Goal: Information Seeking & Learning: Learn about a topic

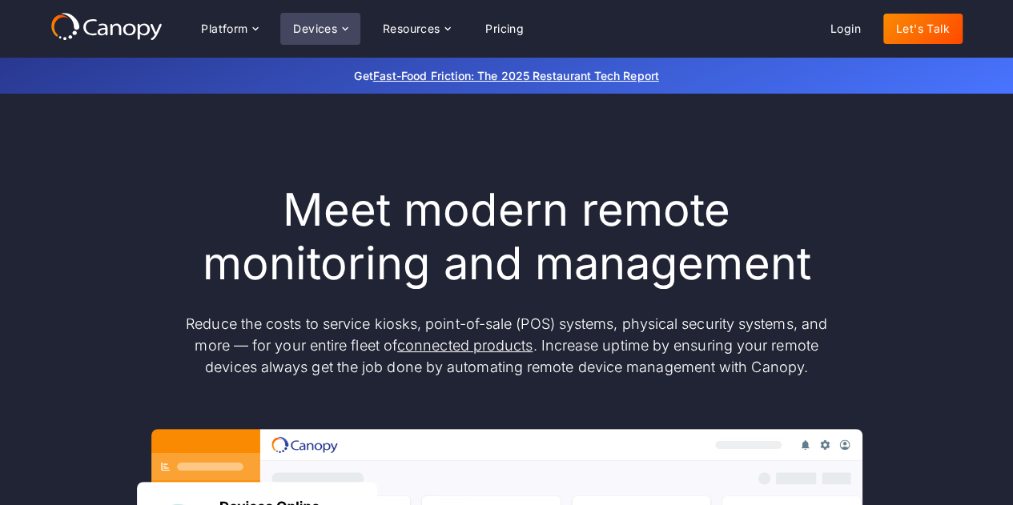
click at [317, 31] on div "Devices" at bounding box center [315, 28] width 44 height 11
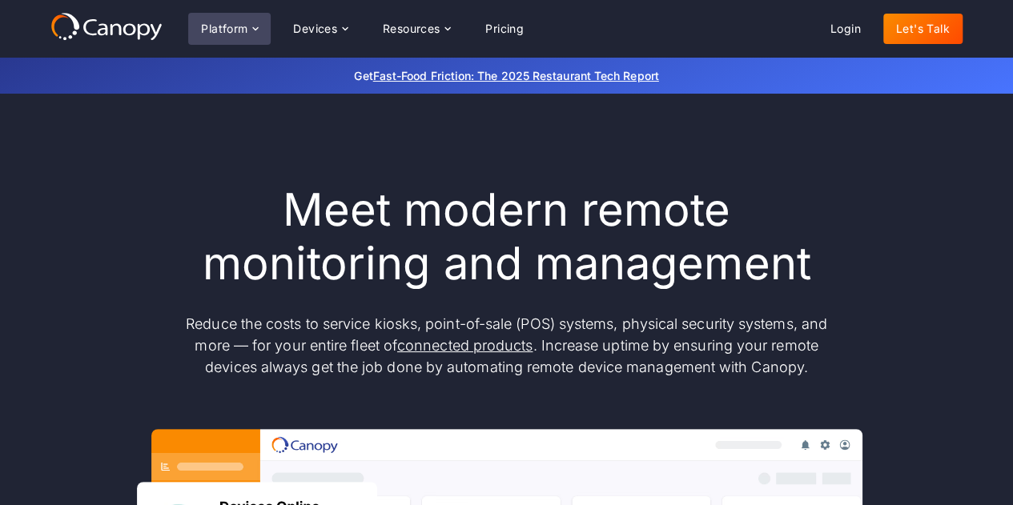
click at [251, 30] on icon at bounding box center [255, 28] width 13 height 13
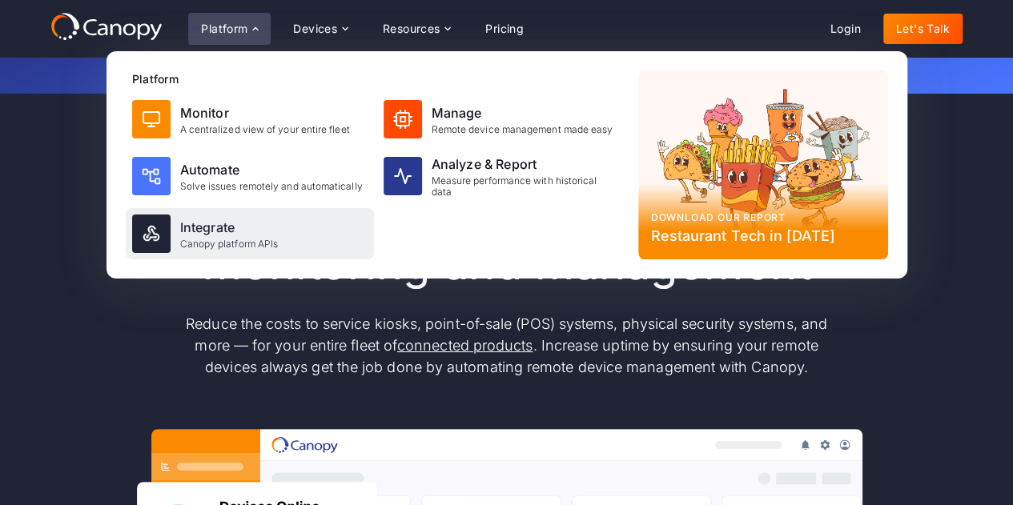
click at [197, 227] on div "Integrate" at bounding box center [229, 227] width 98 height 19
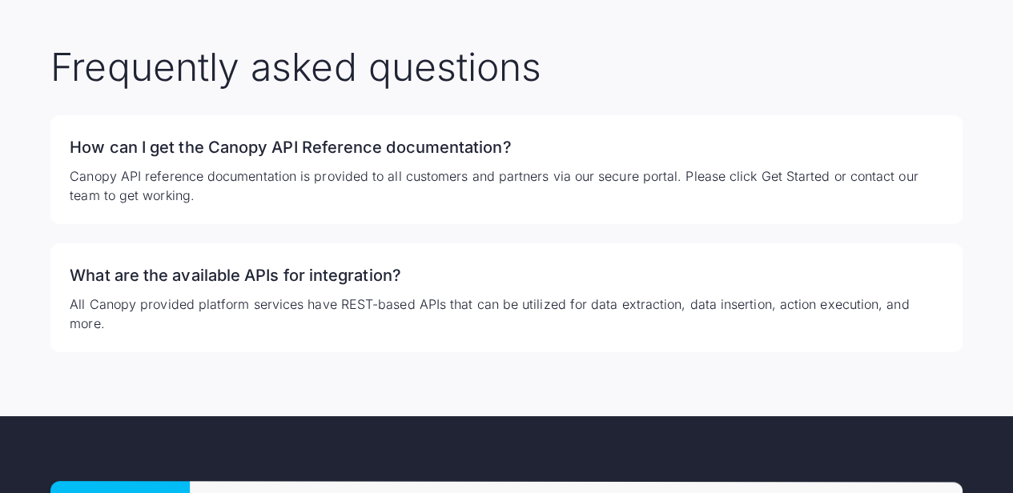
scroll to position [2742, 0]
